Goal: Transaction & Acquisition: Book appointment/travel/reservation

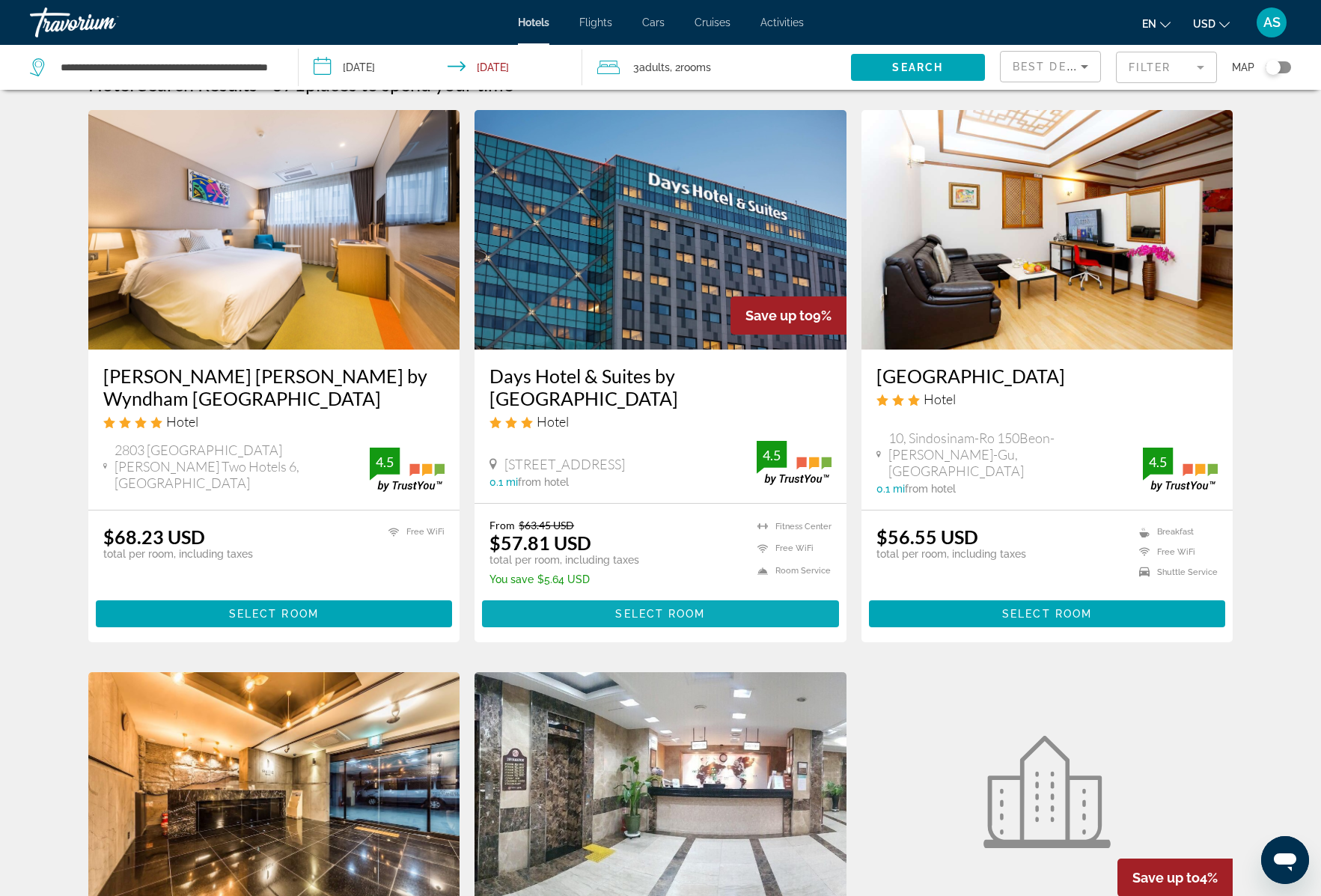
scroll to position [33, 0]
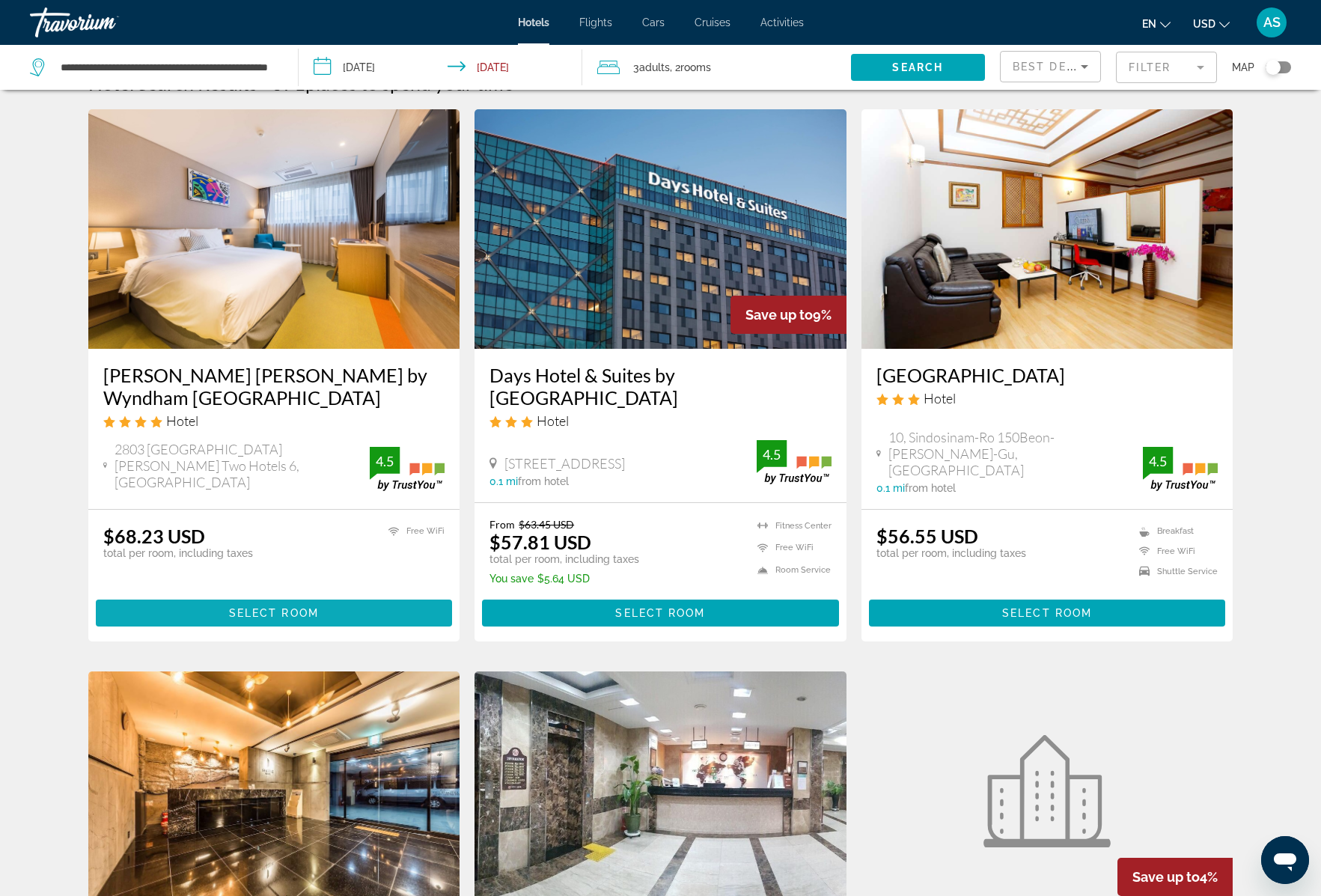
click at [270, 611] on span "Select Room" at bounding box center [274, 612] width 90 height 12
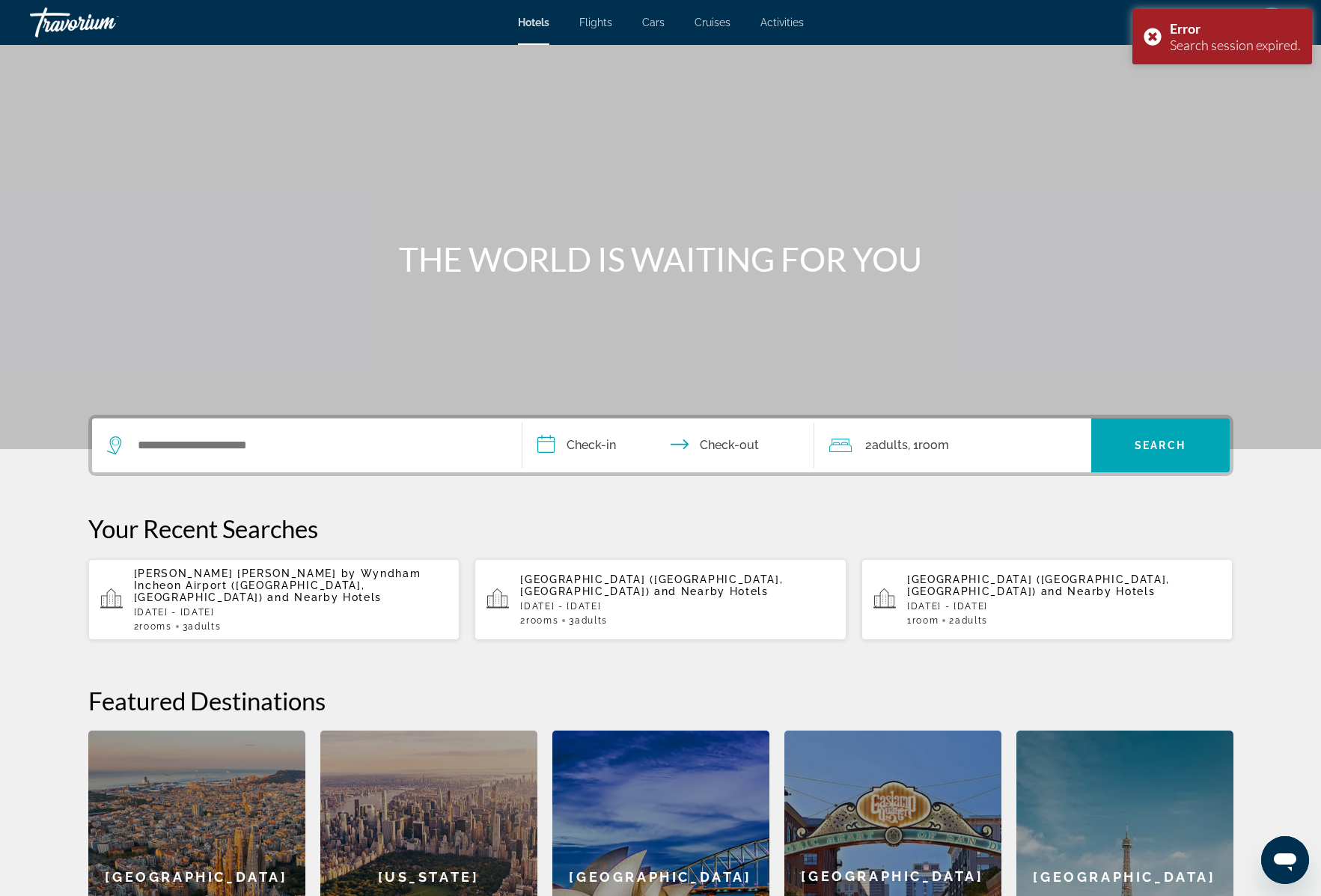
click at [308, 577] on span "[PERSON_NAME] [PERSON_NAME] by Wyndham Incheon Airport ([GEOGRAPHIC_DATA], [GEO…" at bounding box center [277, 585] width 287 height 36
